Goal: Navigation & Orientation: Find specific page/section

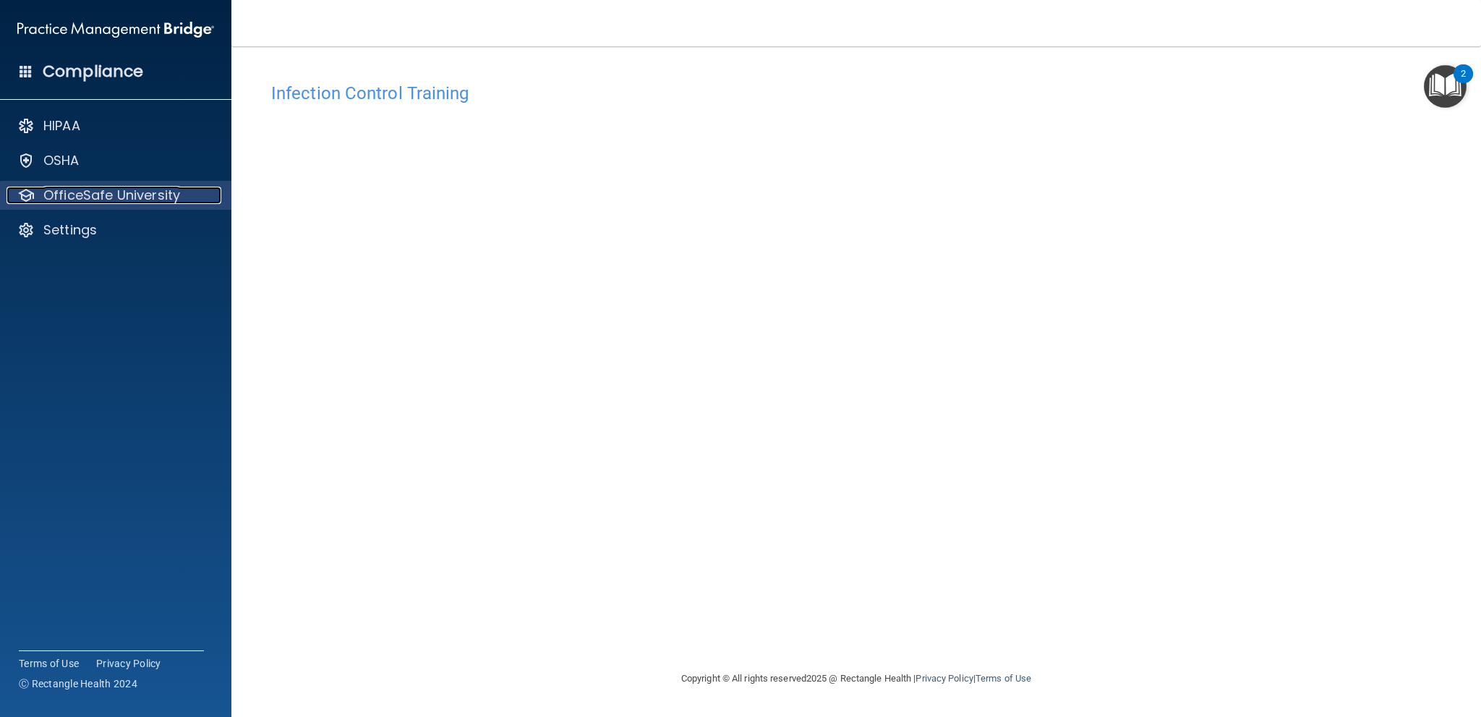
click at [142, 200] on p "OfficeSafe University" at bounding box center [111, 195] width 137 height 17
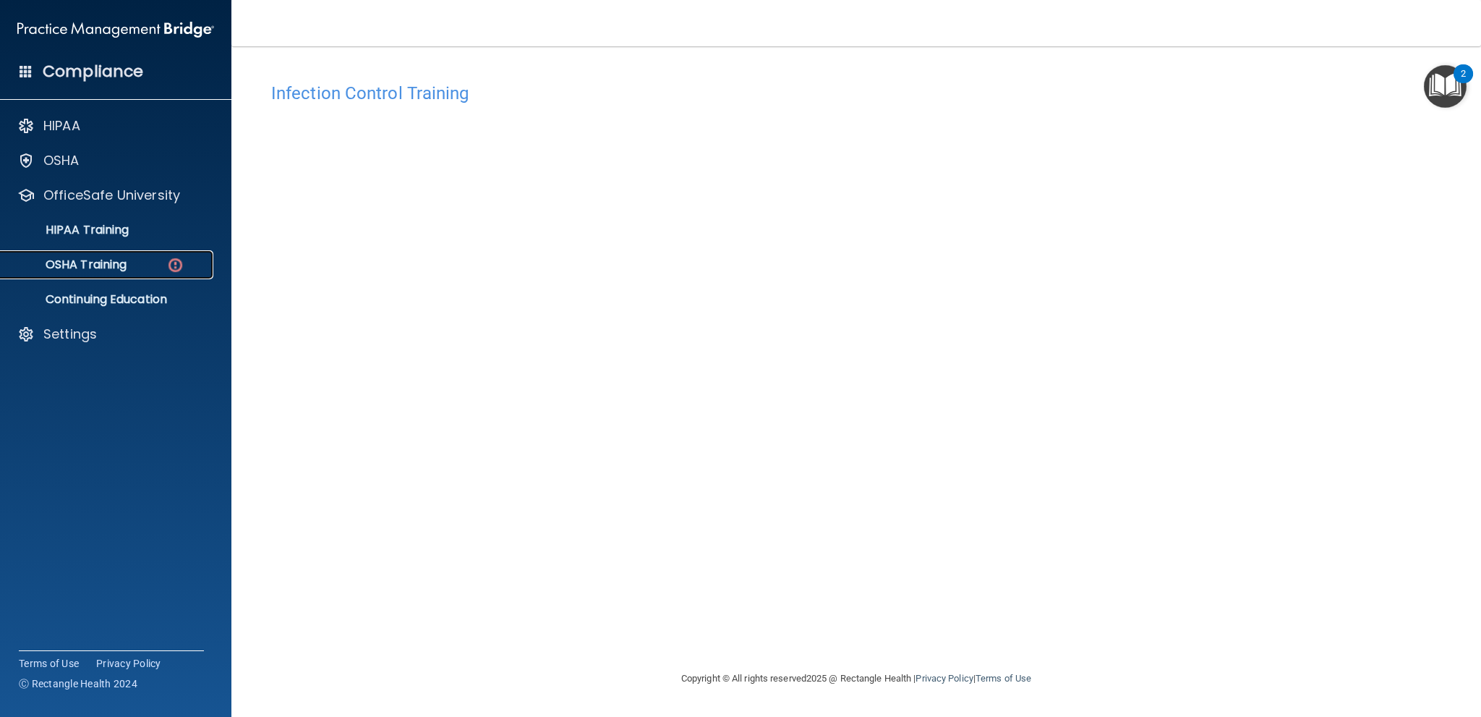
click at [132, 277] on link "OSHA Training" at bounding box center [100, 264] width 228 height 29
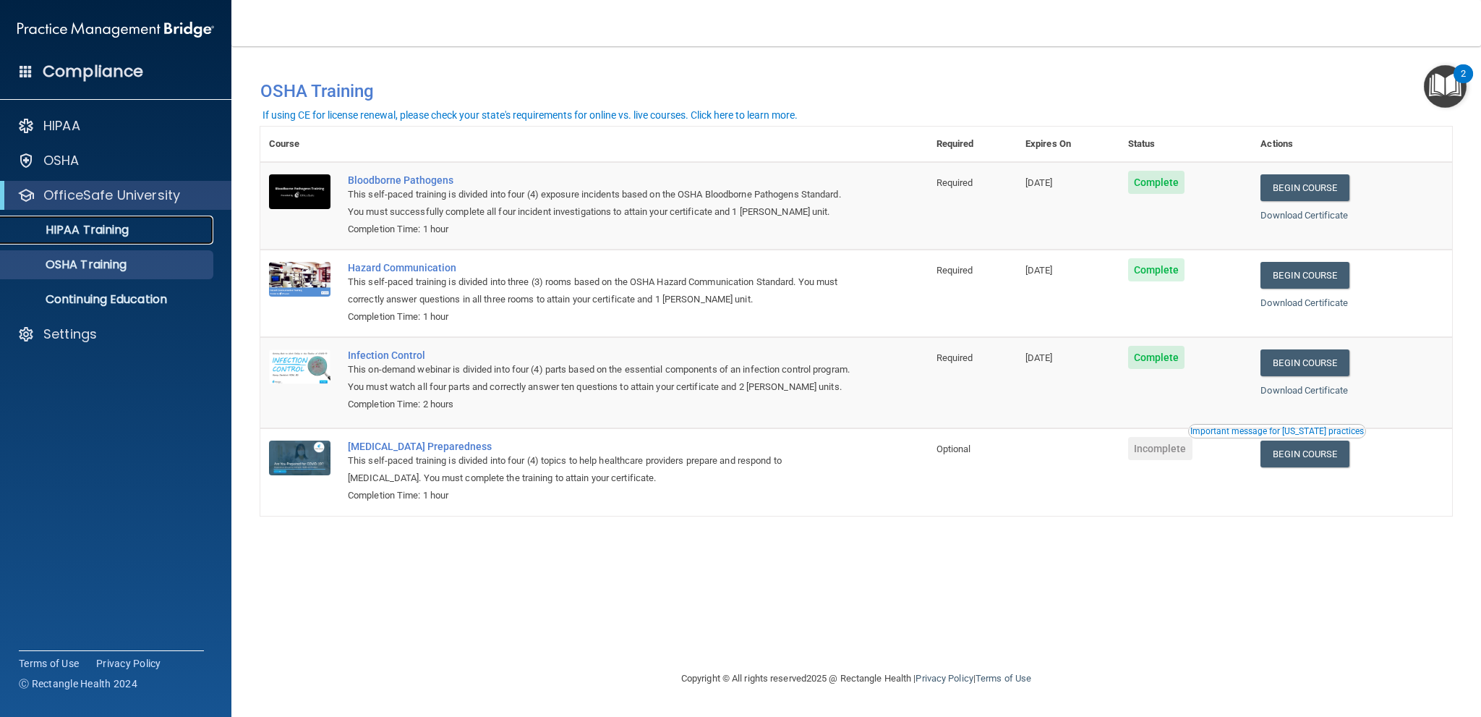
click at [118, 239] on link "HIPAA Training" at bounding box center [100, 229] width 228 height 29
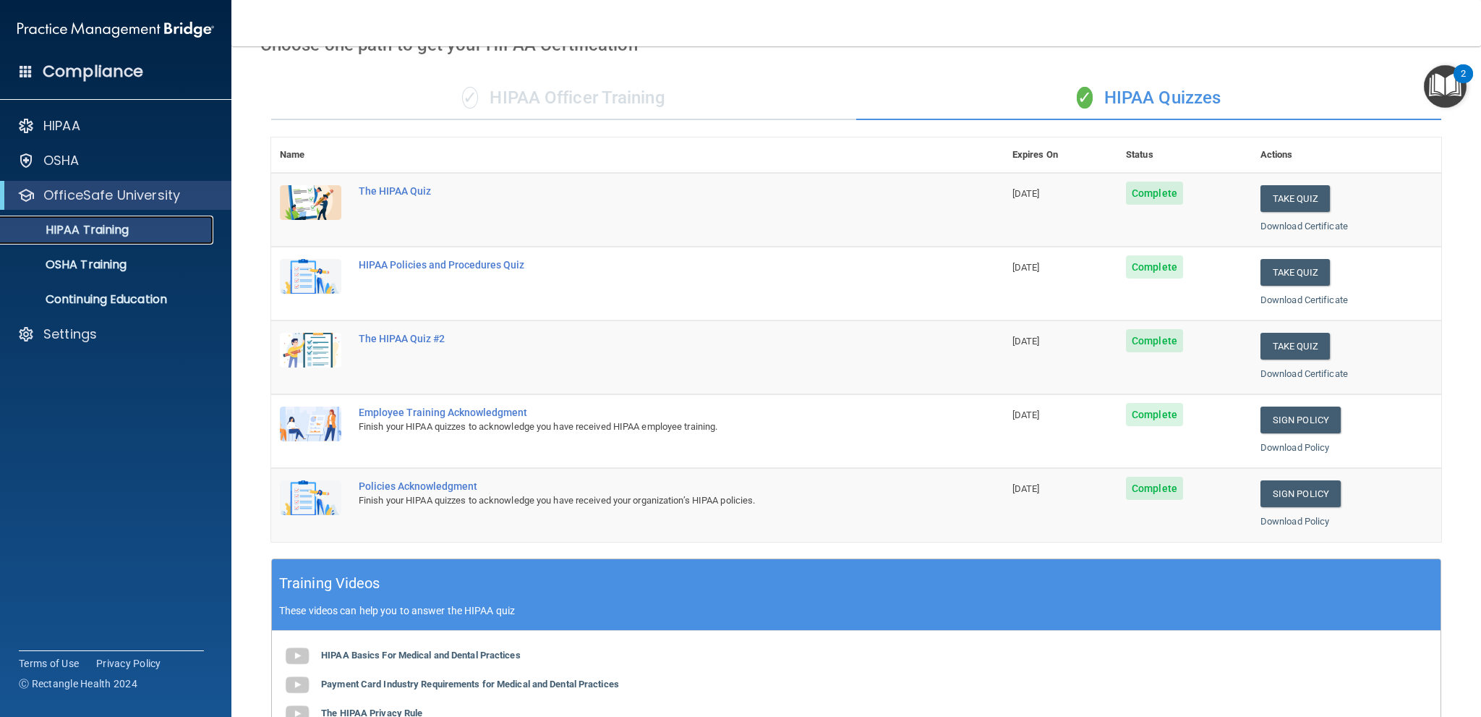
scroll to position [72, 0]
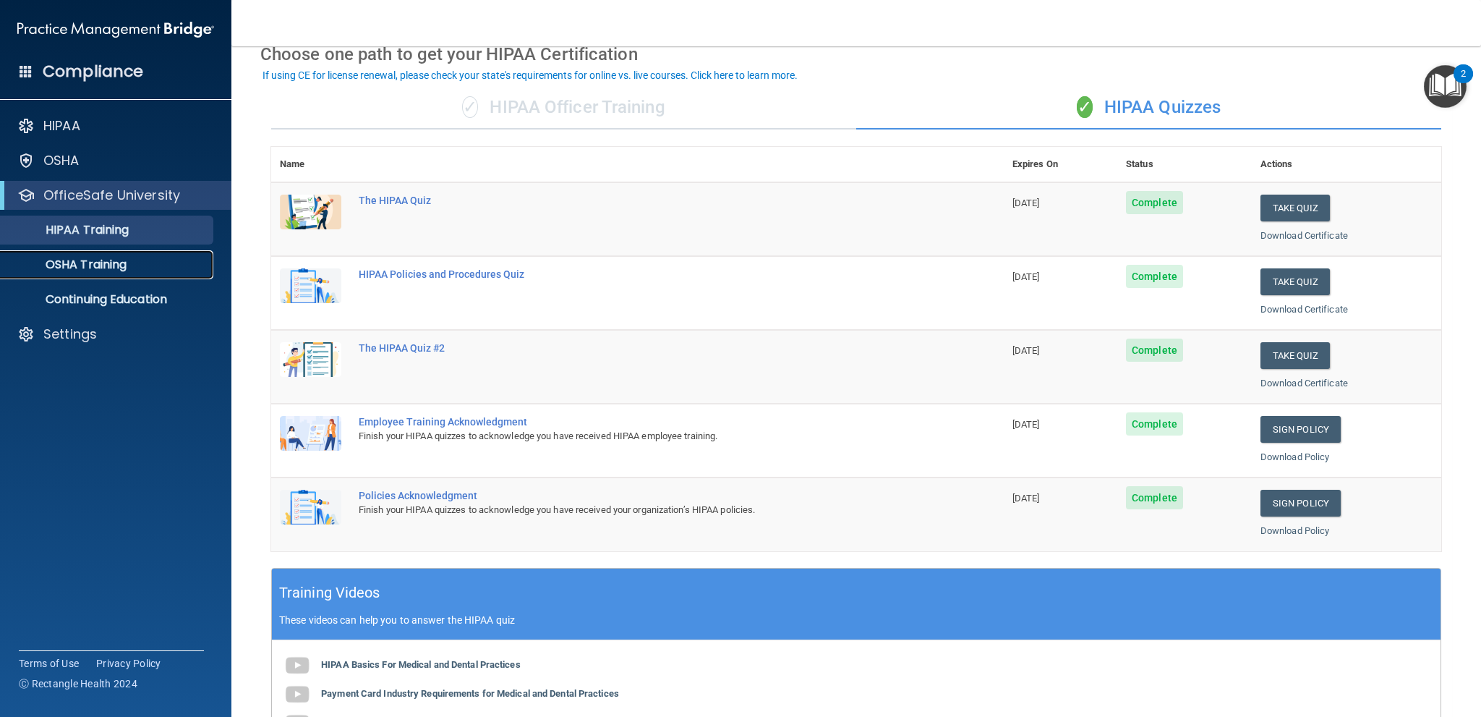
click at [128, 261] on div "OSHA Training" at bounding box center [107, 264] width 197 height 14
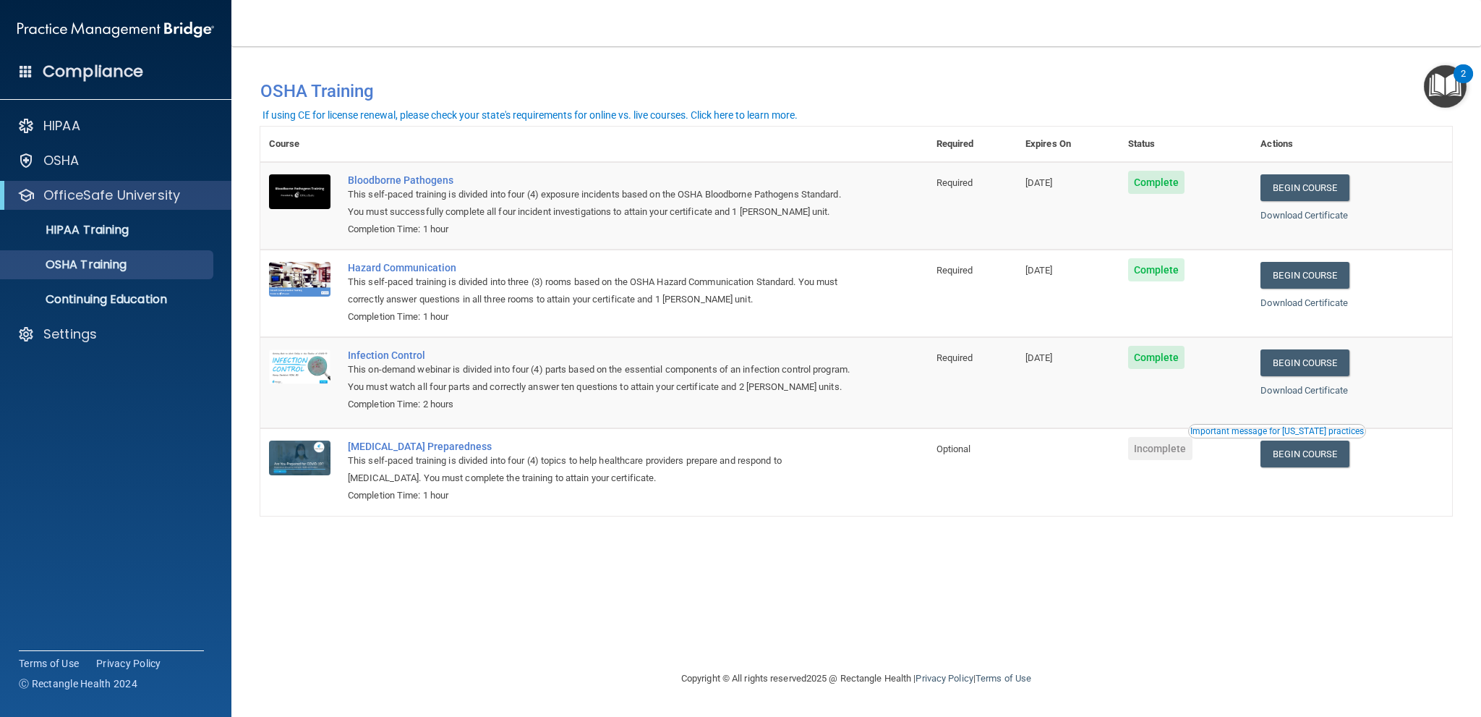
click at [396, 62] on div "You have a course that has expired or is incomplete. Please complete the course…" at bounding box center [855, 85] width 1213 height 48
click at [120, 349] on div "HIPAA Documents and Policies Report an Incident Business Associates Emergency P…" at bounding box center [116, 233] width 232 height 255
click at [120, 341] on div "Settings" at bounding box center [96, 333] width 179 height 17
click at [89, 397] on p "Sign Out" at bounding box center [107, 403] width 197 height 14
